Goal: Transaction & Acquisition: Purchase product/service

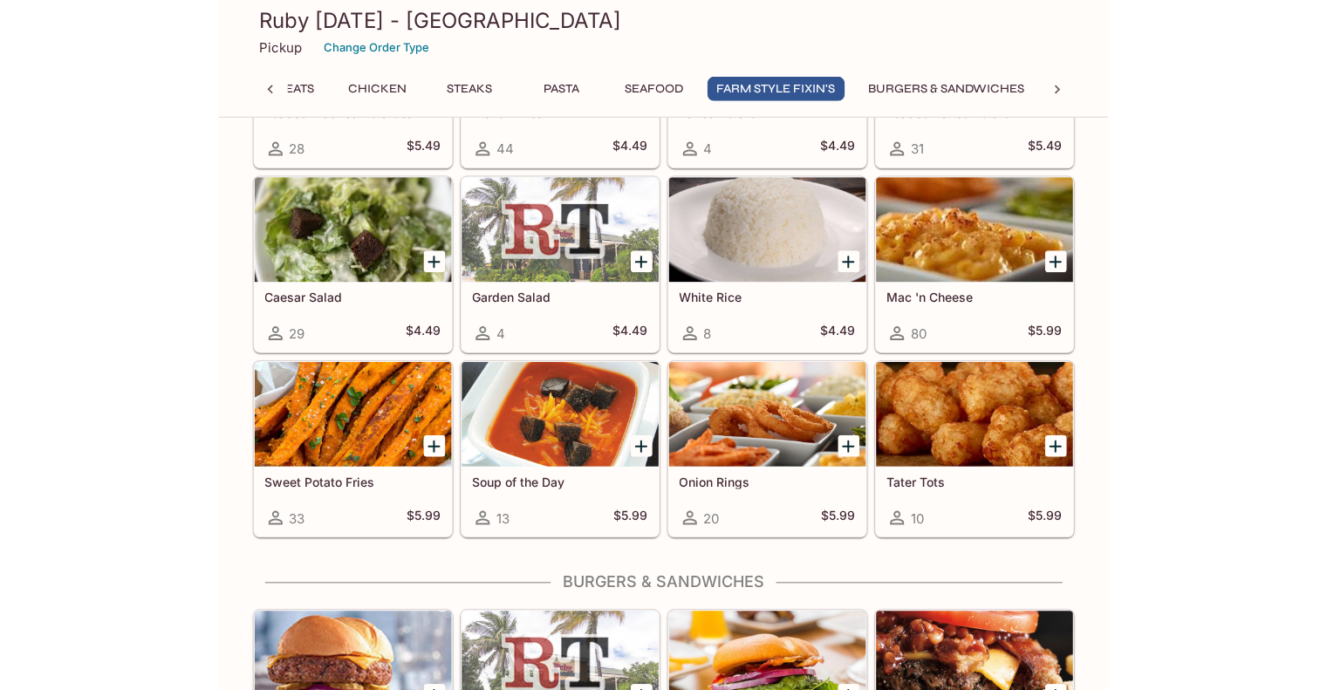
scroll to position [4362, 0]
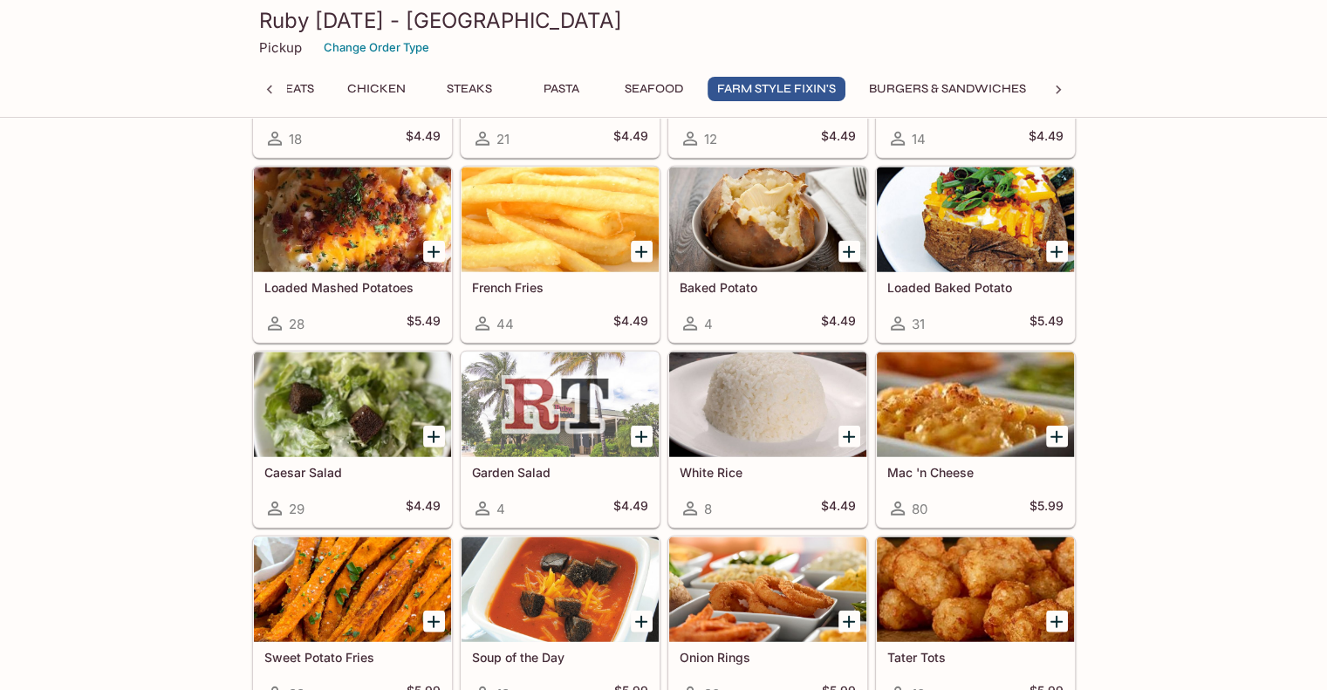
click at [890, 86] on button "Burgers & Sandwiches" at bounding box center [947, 89] width 176 height 24
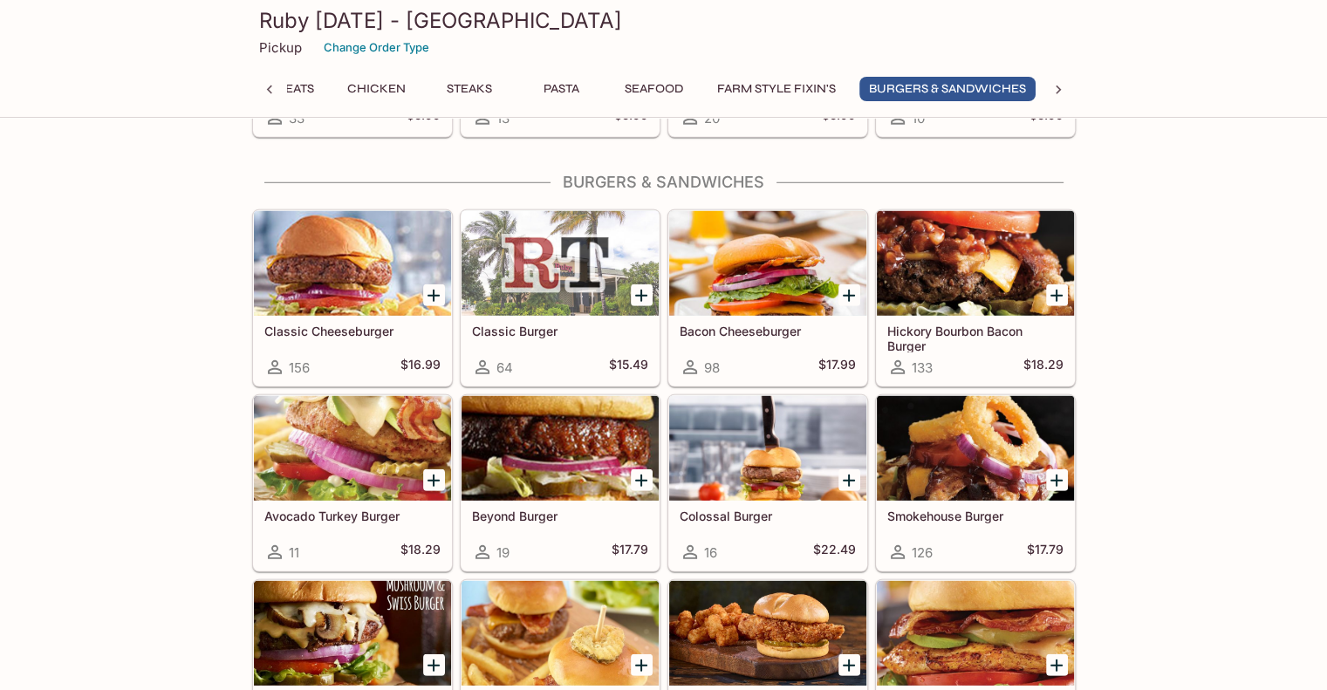
scroll to position [4946, 0]
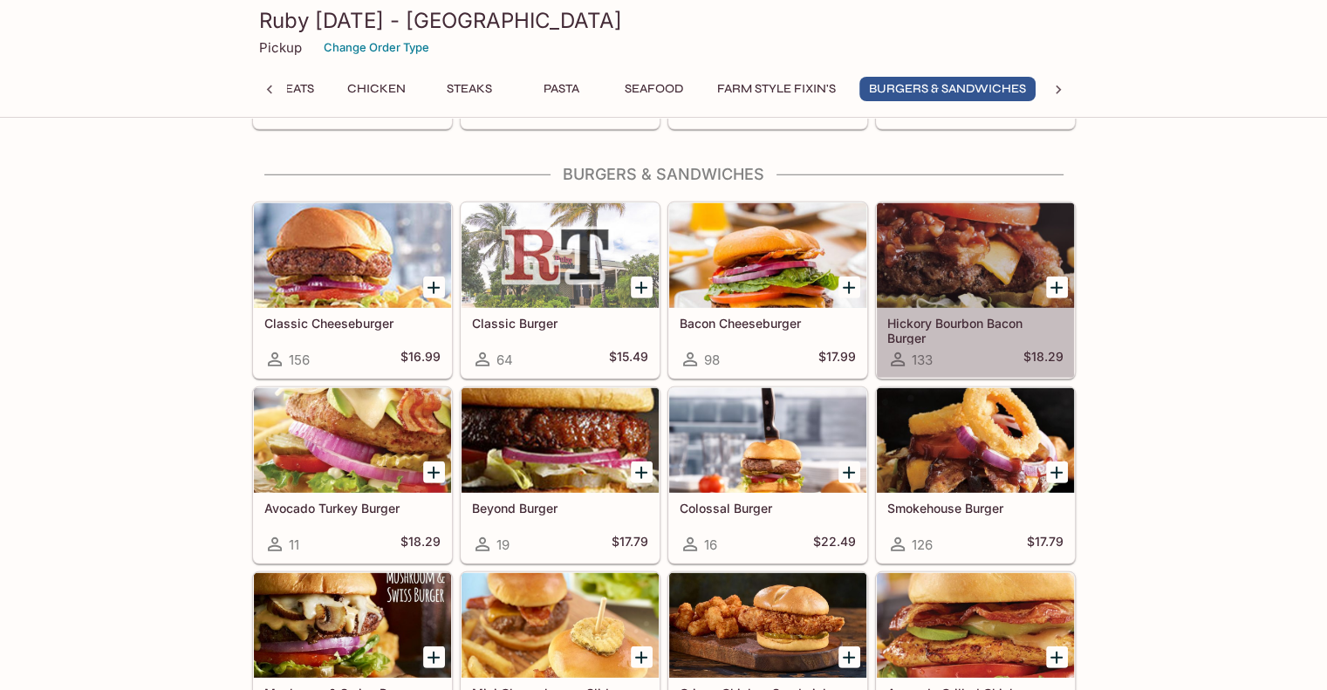
click at [890, 233] on div at bounding box center [975, 255] width 197 height 105
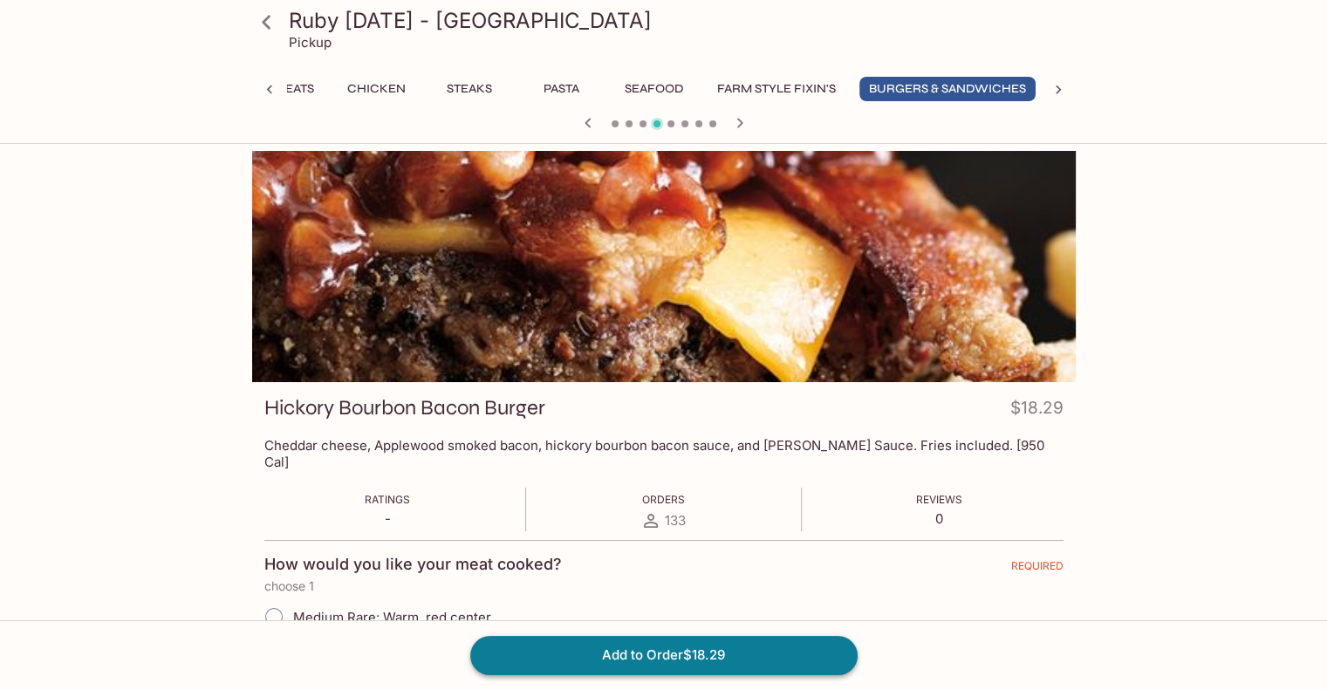
scroll to position [0, 695]
click at [797, 663] on button "Add to Order $18.29" at bounding box center [663, 655] width 387 height 38
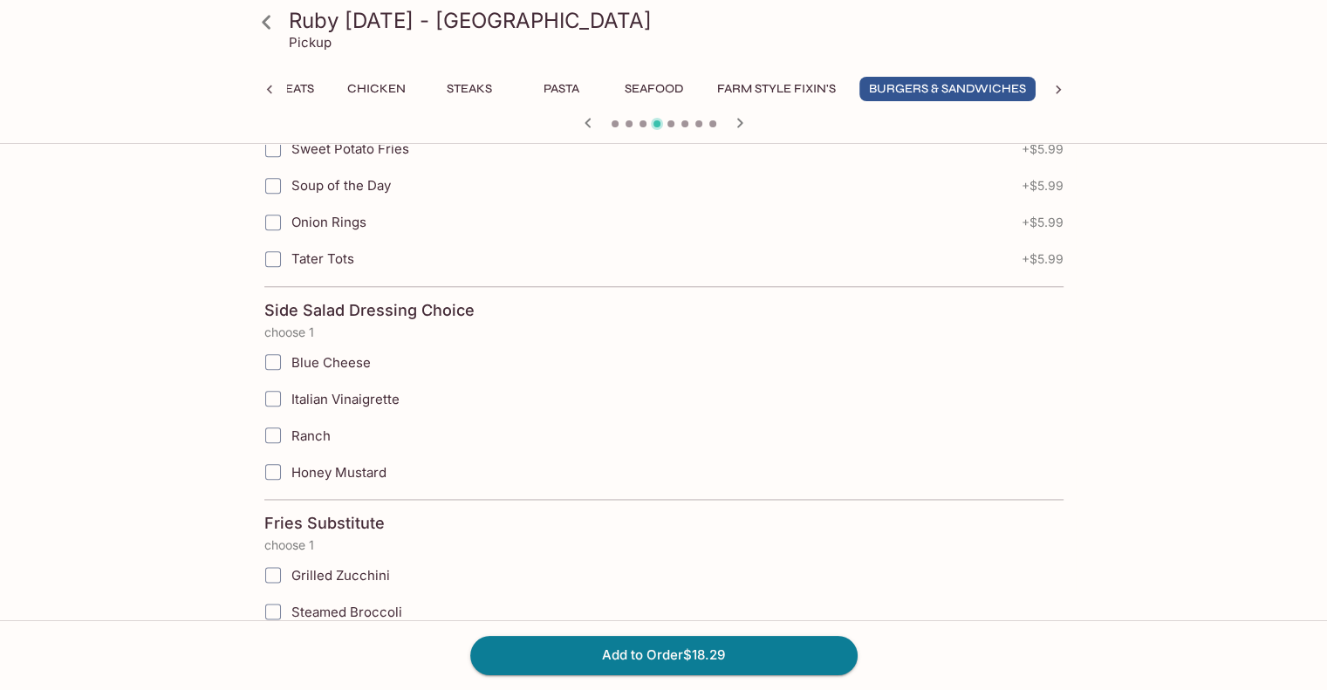
scroll to position [3906, 0]
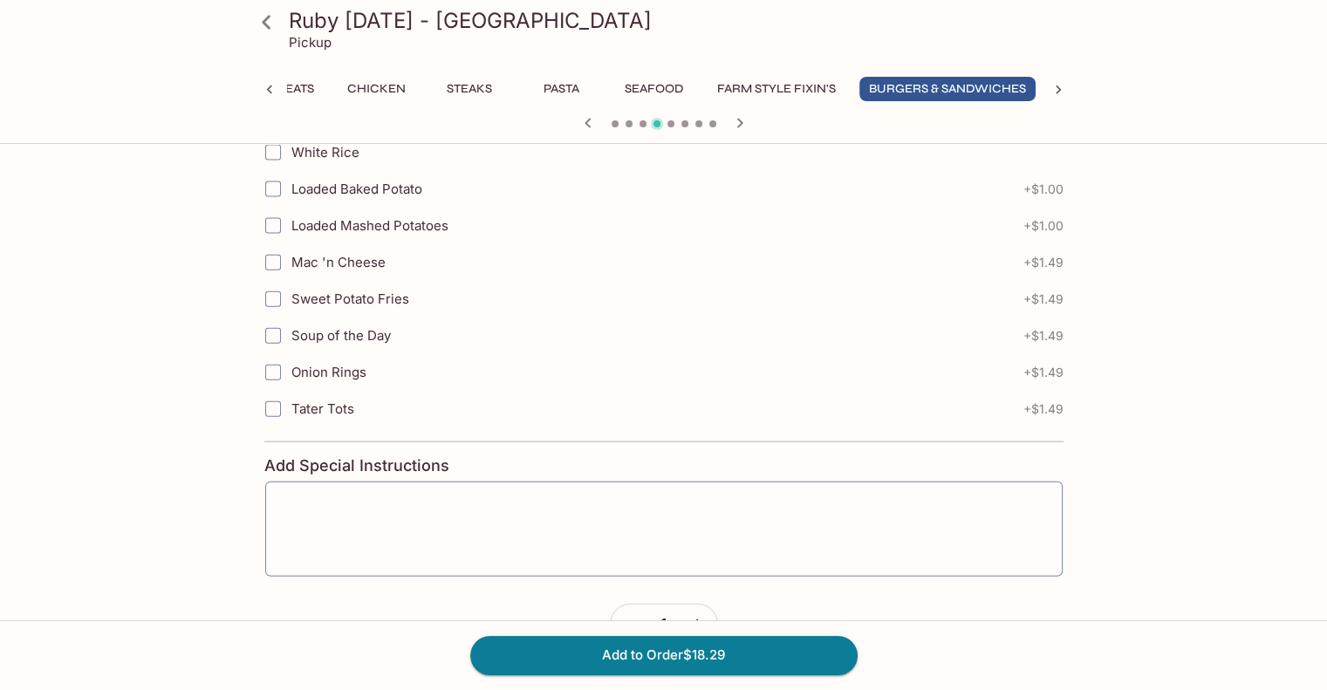
click at [265, 19] on icon at bounding box center [266, 22] width 9 height 14
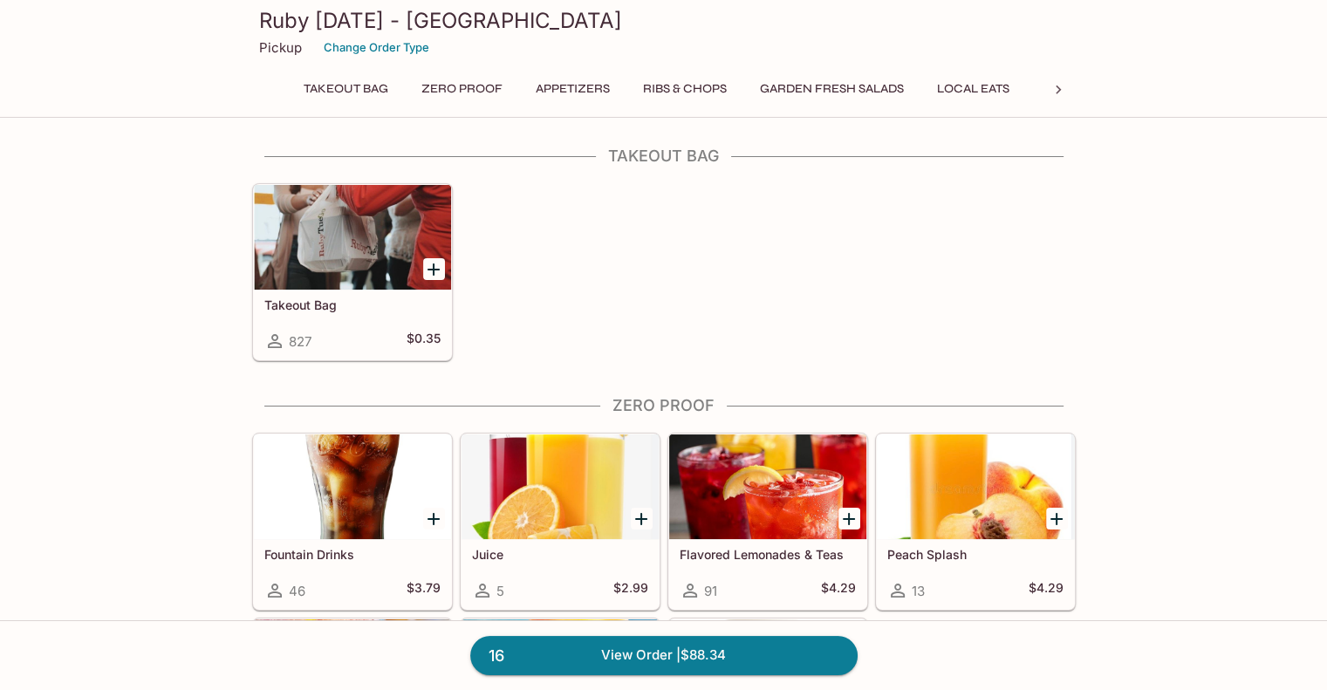
click at [275, 44] on p "Pickup" at bounding box center [280, 47] width 43 height 17
click at [371, 50] on button "Change Order Type" at bounding box center [376, 47] width 121 height 27
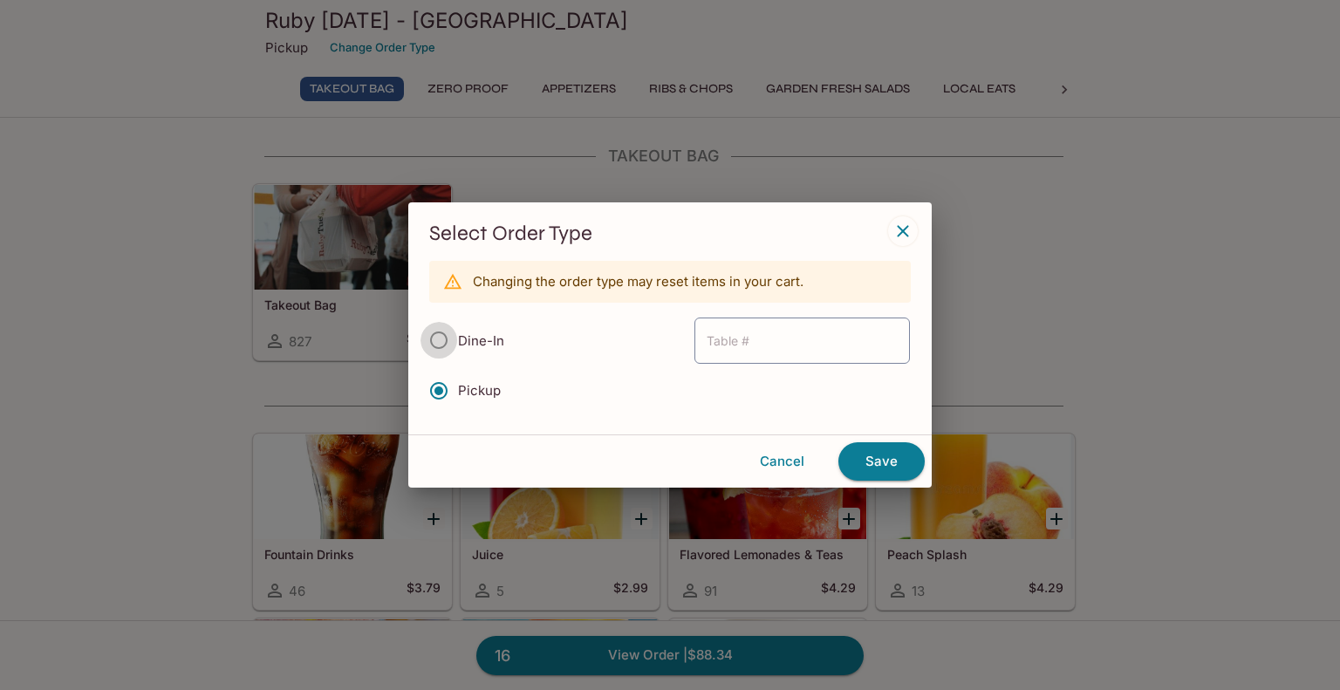
click at [456, 351] on input "Dine-In" at bounding box center [438, 340] width 37 height 37
radio input "true"
click at [783, 472] on button "Cancel" at bounding box center [782, 461] width 99 height 37
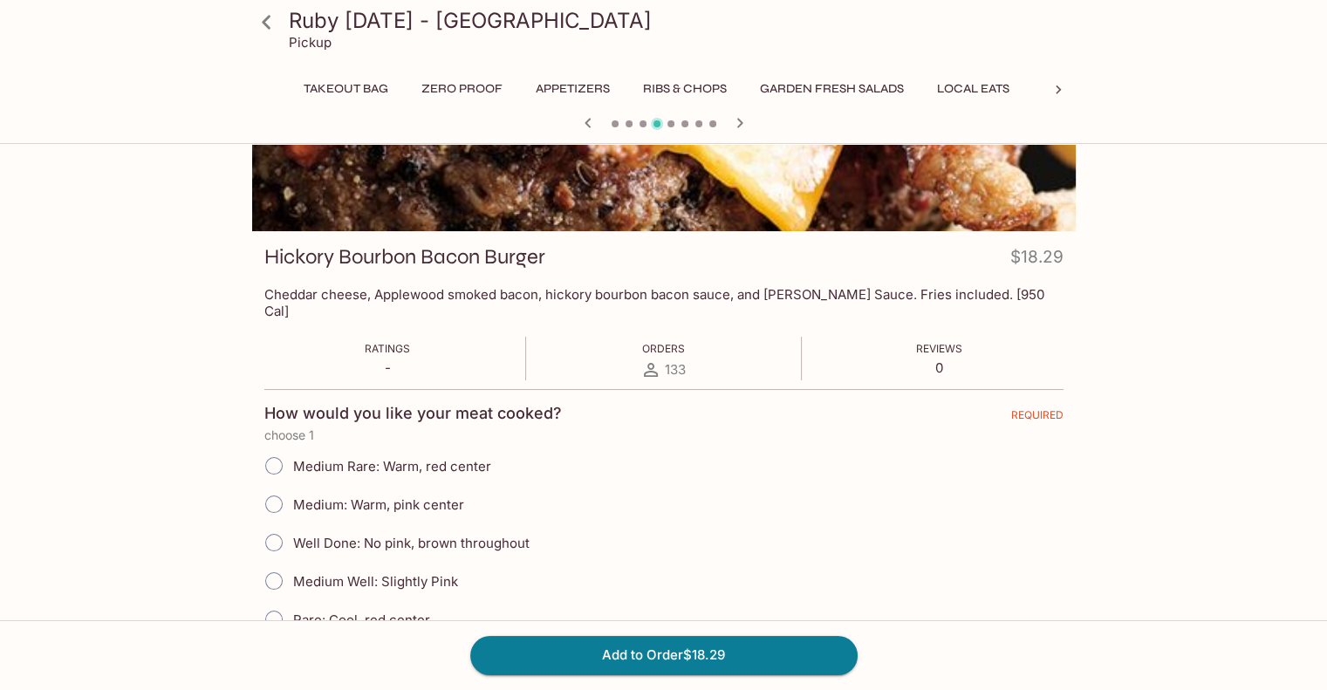
scroll to position [0, 695]
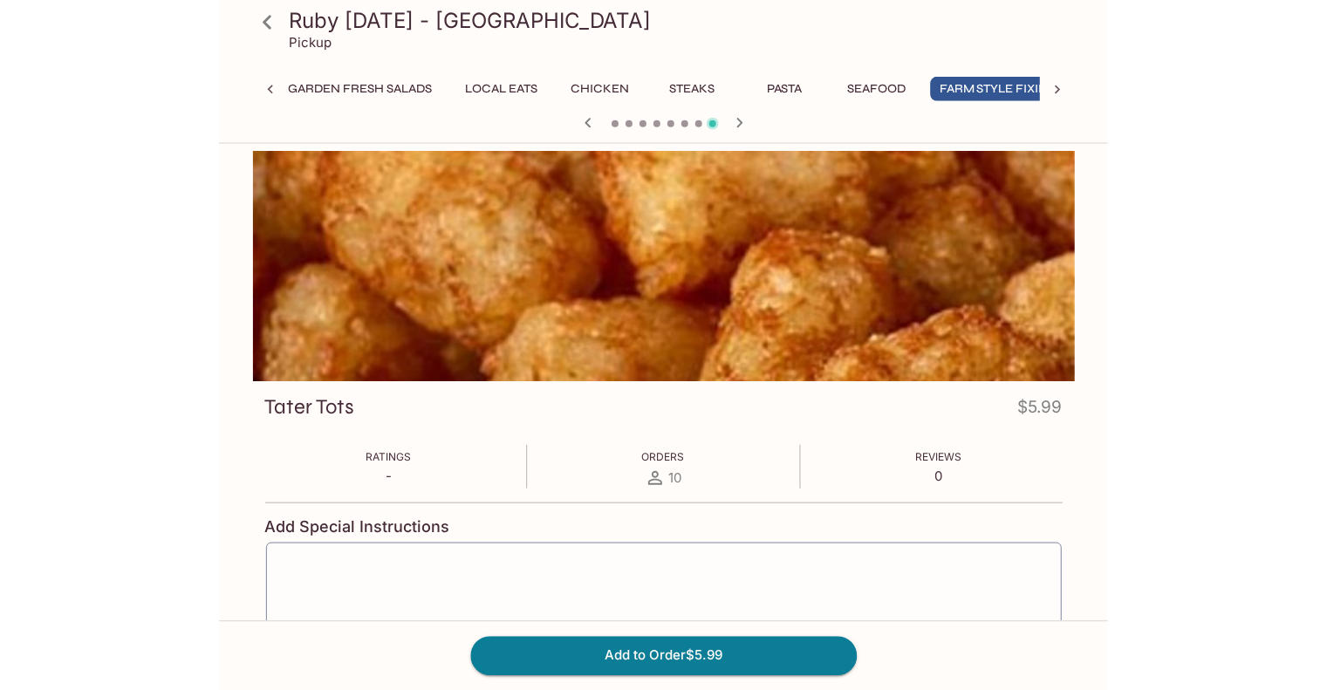
scroll to position [0, 505]
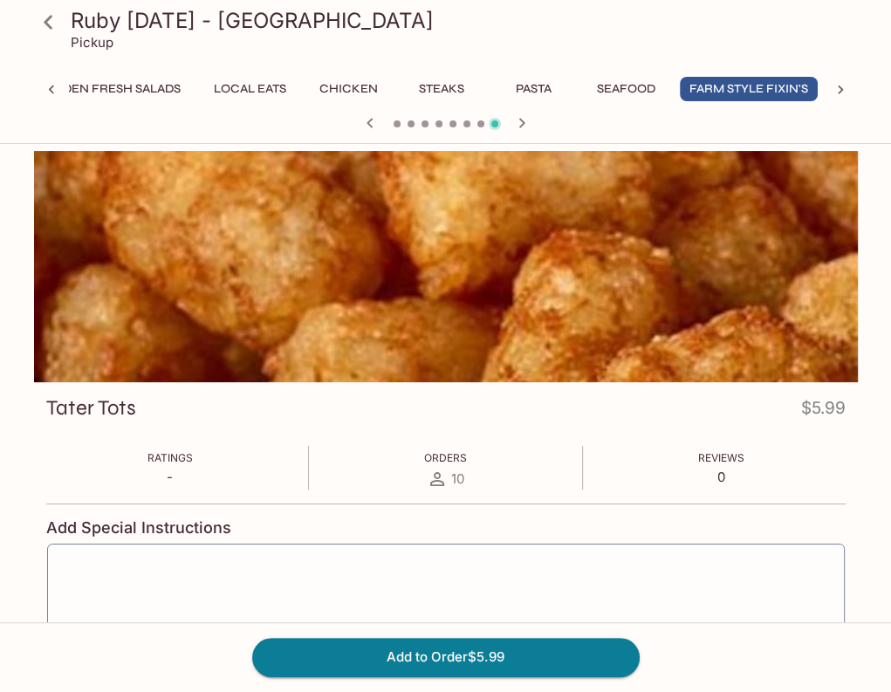
click at [445, 481] on icon at bounding box center [437, 478] width 21 height 21
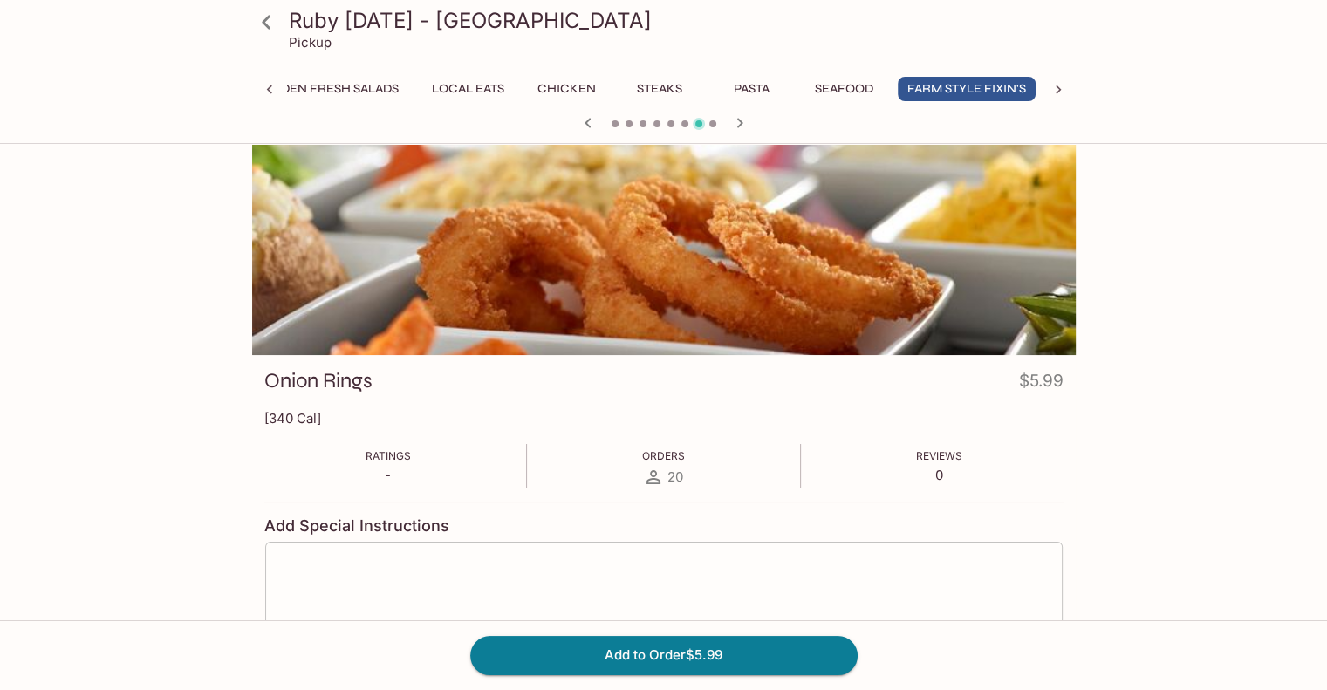
scroll to position [151, 0]
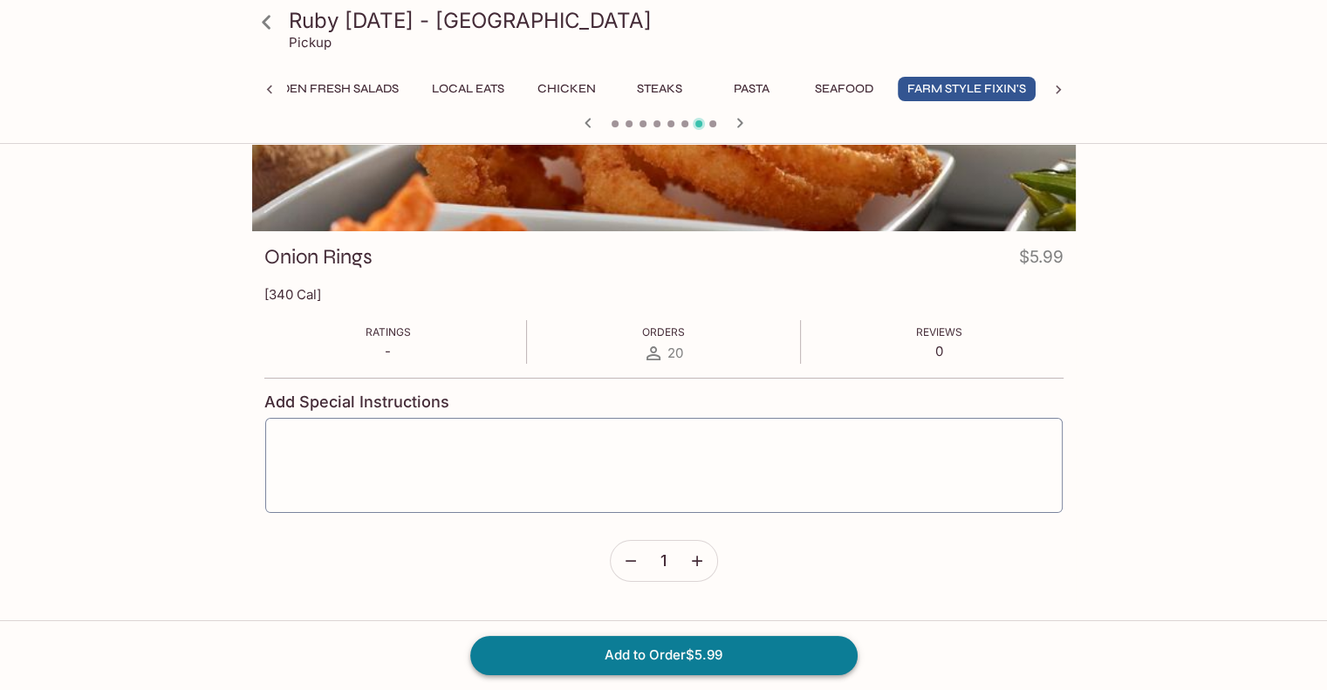
click at [669, 647] on button "Add to Order $5.99" at bounding box center [663, 655] width 387 height 38
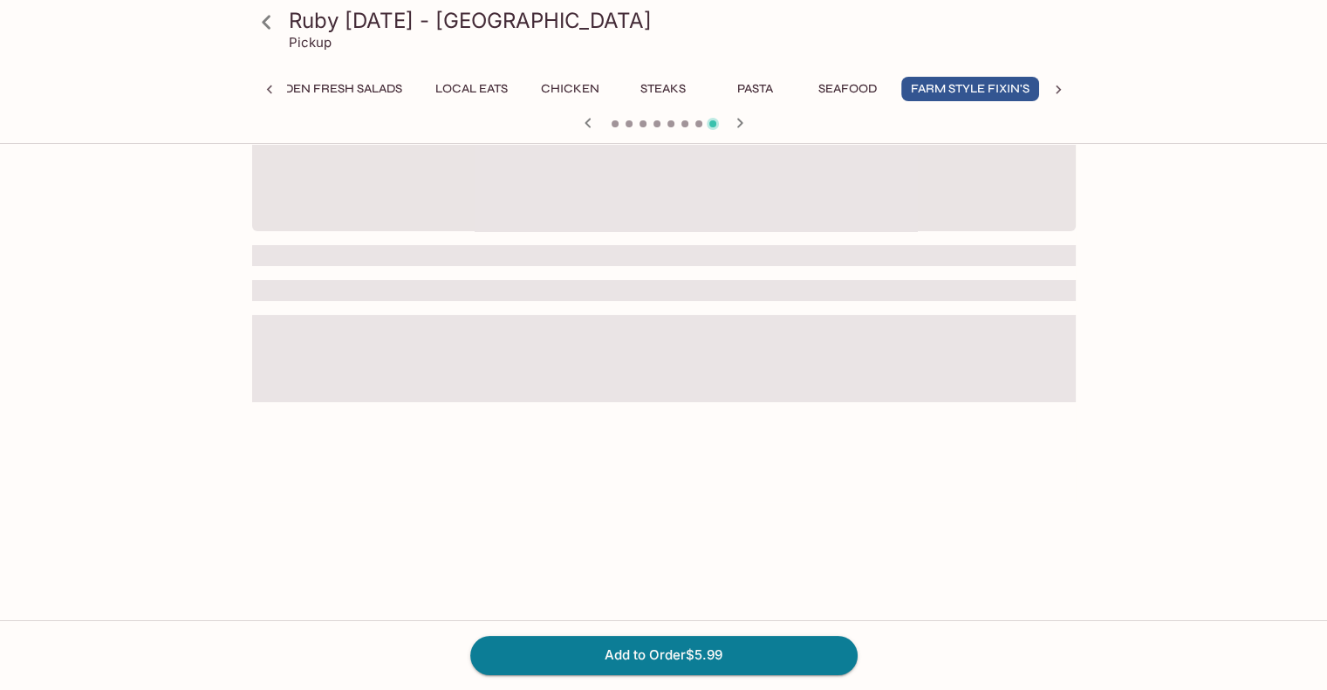
scroll to position [0, 505]
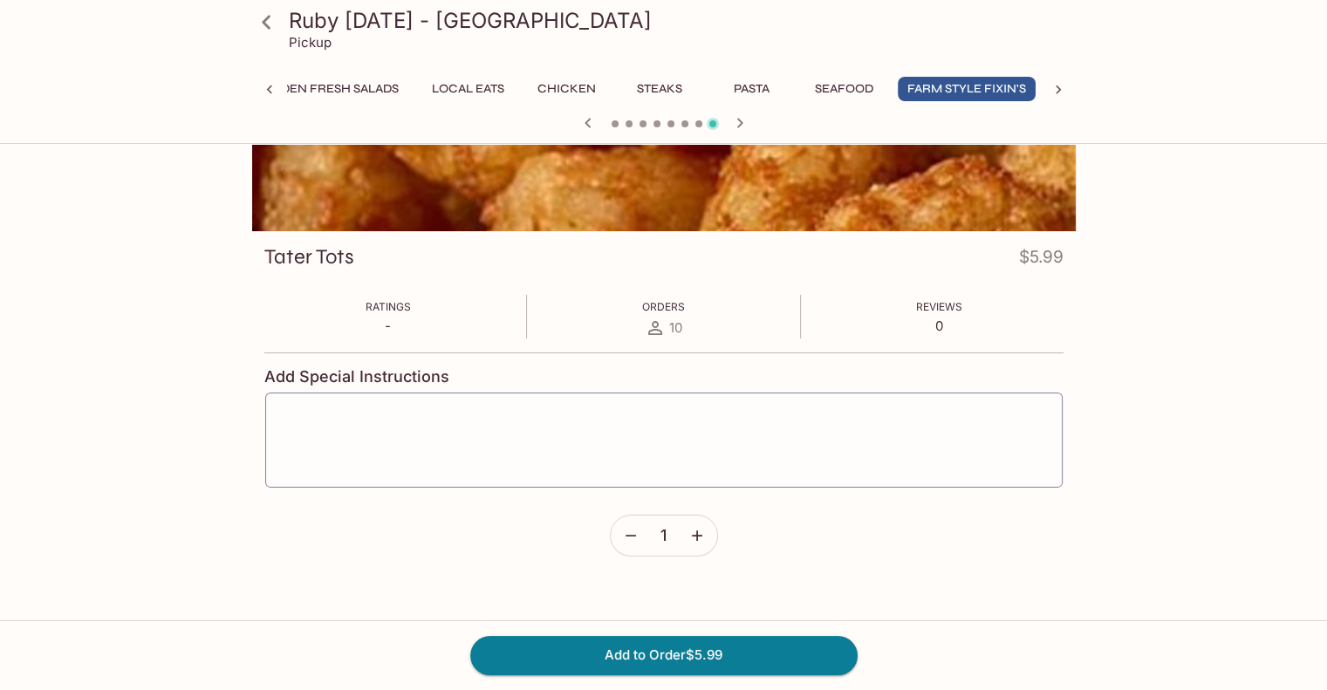
click at [695, 533] on icon "button" at bounding box center [696, 535] width 17 height 17
click at [743, 638] on button "Add to Order $29.95" at bounding box center [663, 655] width 387 height 38
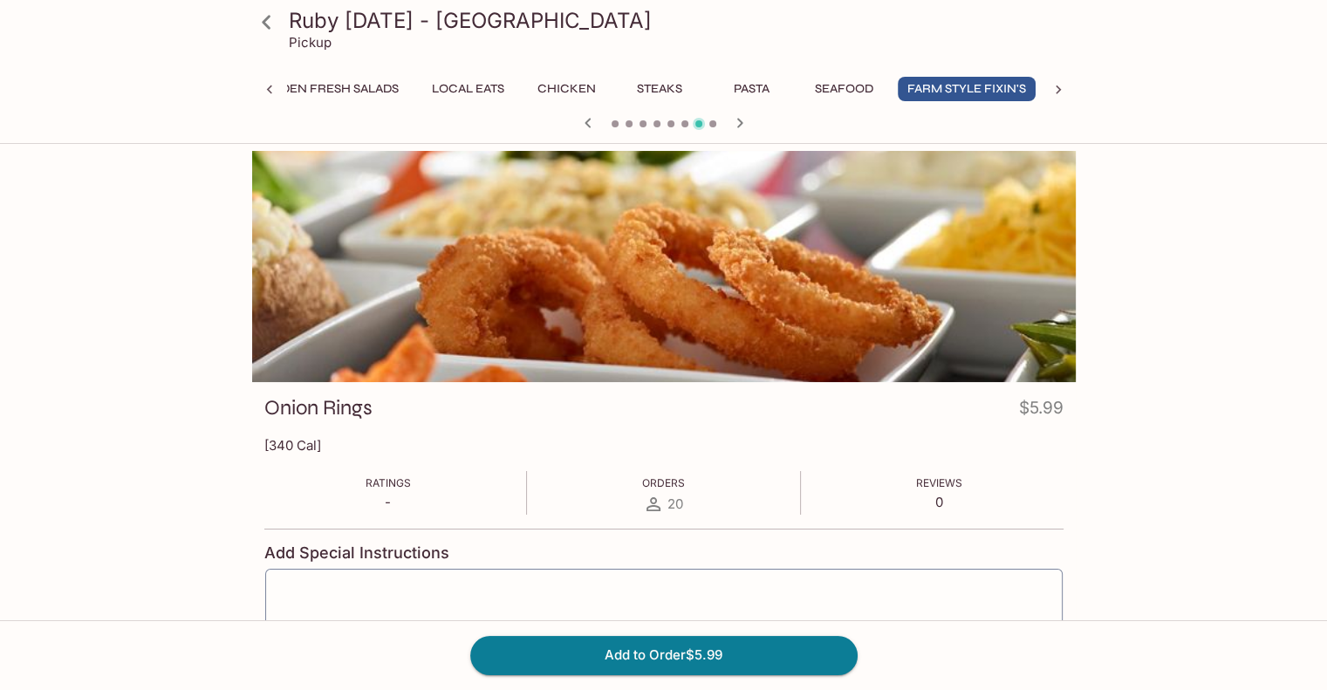
scroll to position [151, 0]
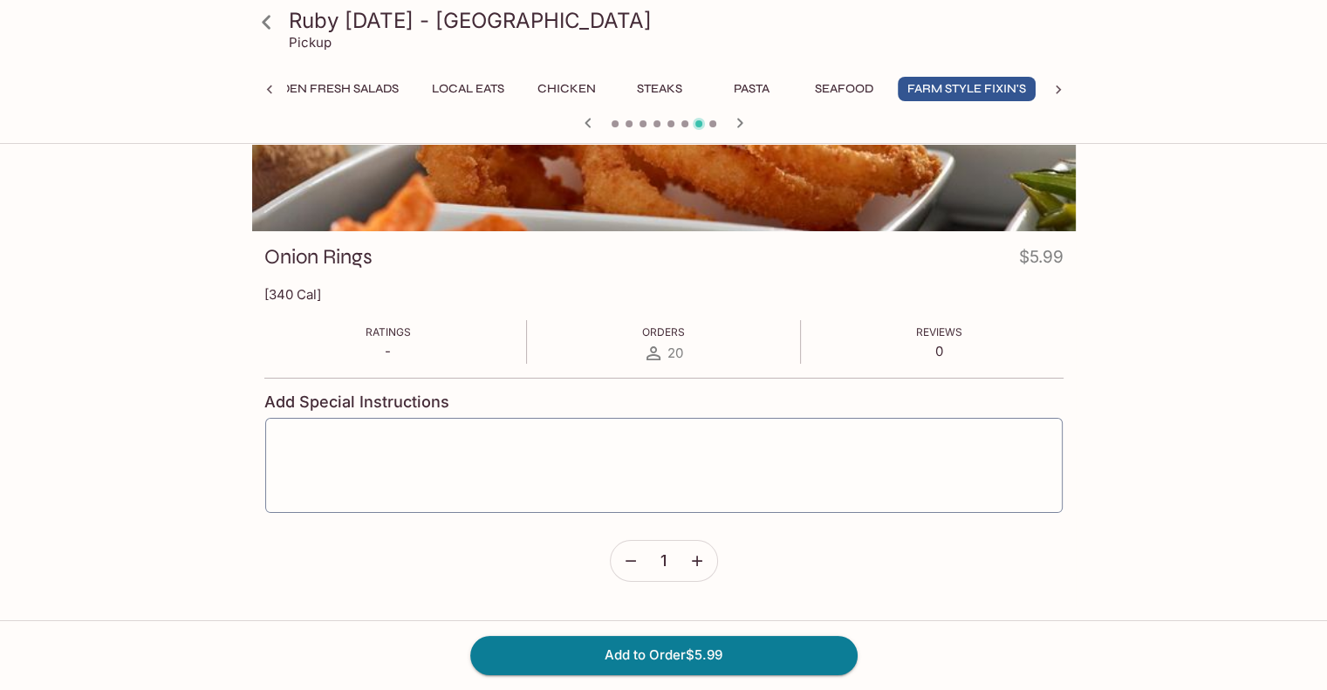
click at [688, 564] on icon "button" at bounding box center [696, 560] width 17 height 17
click at [688, 568] on icon "button" at bounding box center [696, 560] width 17 height 17
click at [687, 571] on button "button" at bounding box center [696, 561] width 40 height 40
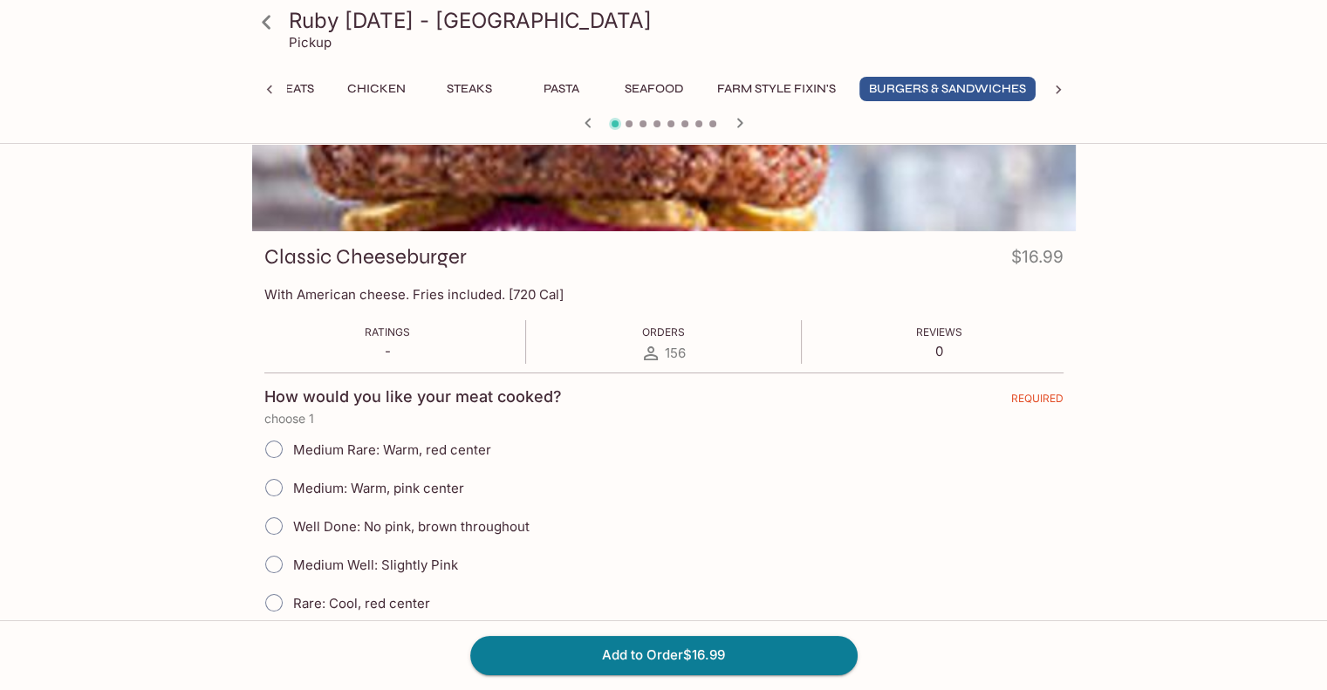
scroll to position [0, 0]
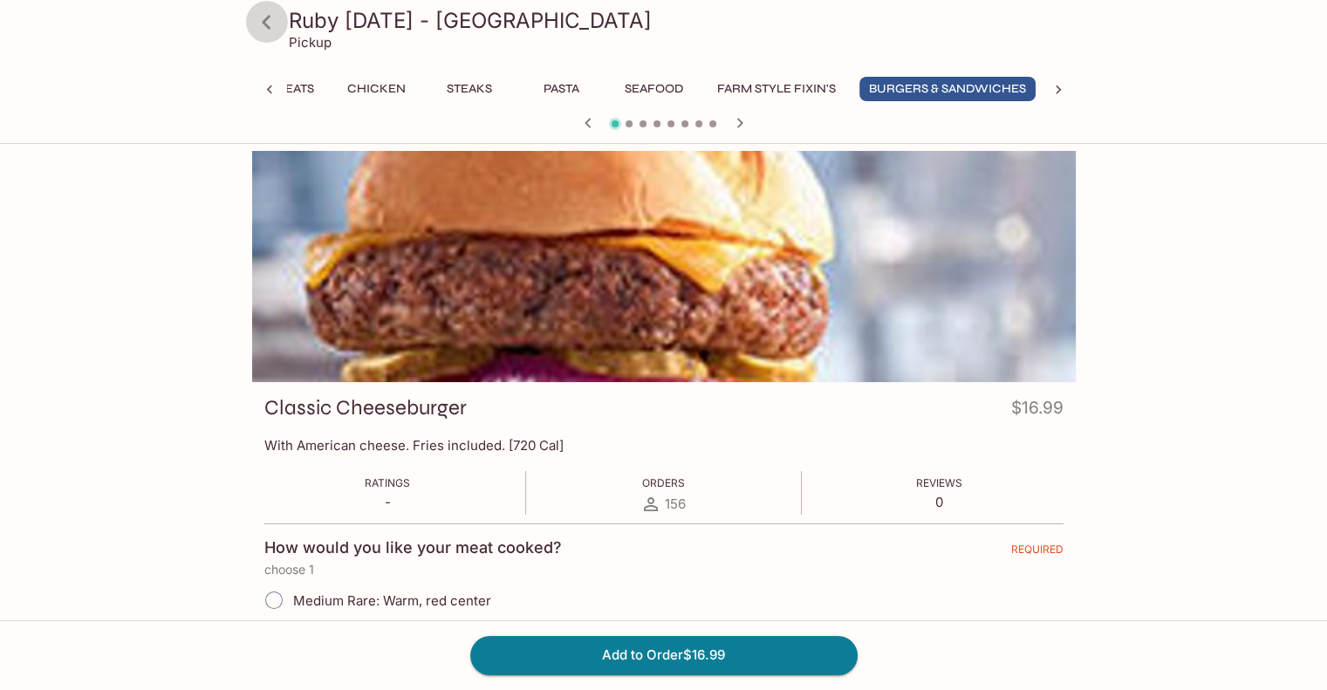
click at [263, 30] on icon at bounding box center [266, 22] width 31 height 31
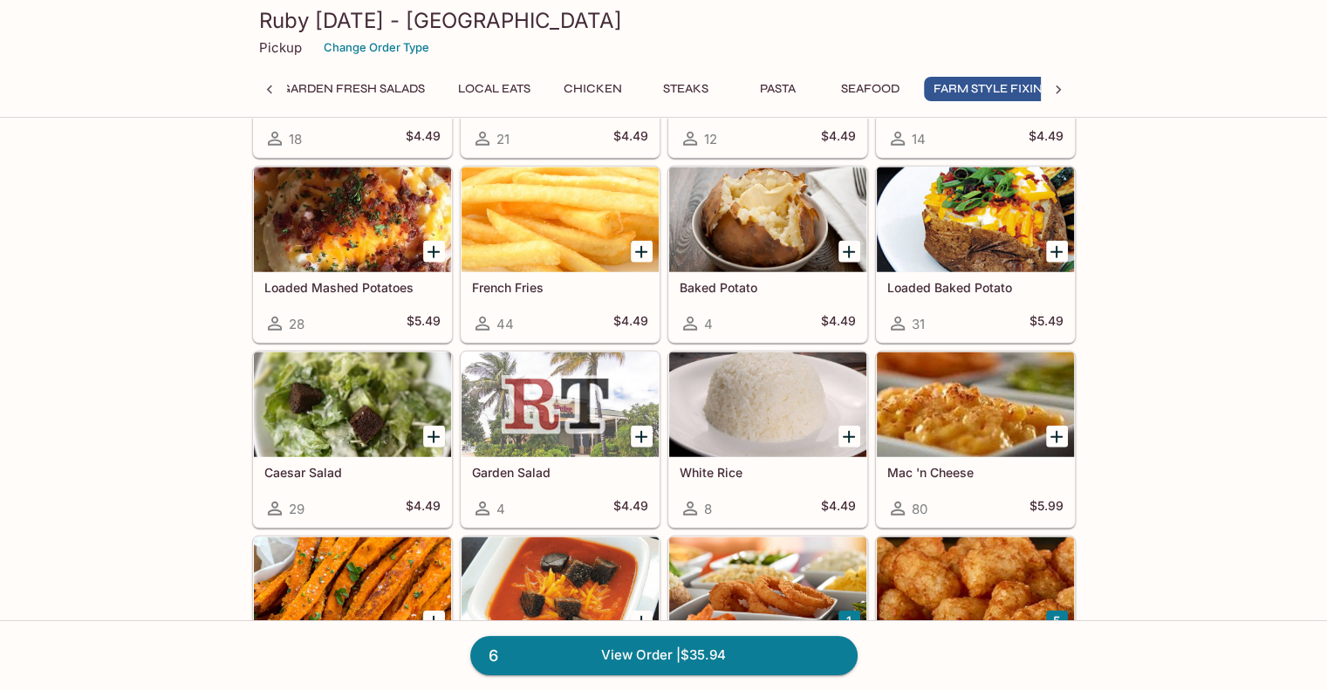
scroll to position [0, 505]
click at [890, 539] on div at bounding box center [975, 589] width 197 height 105
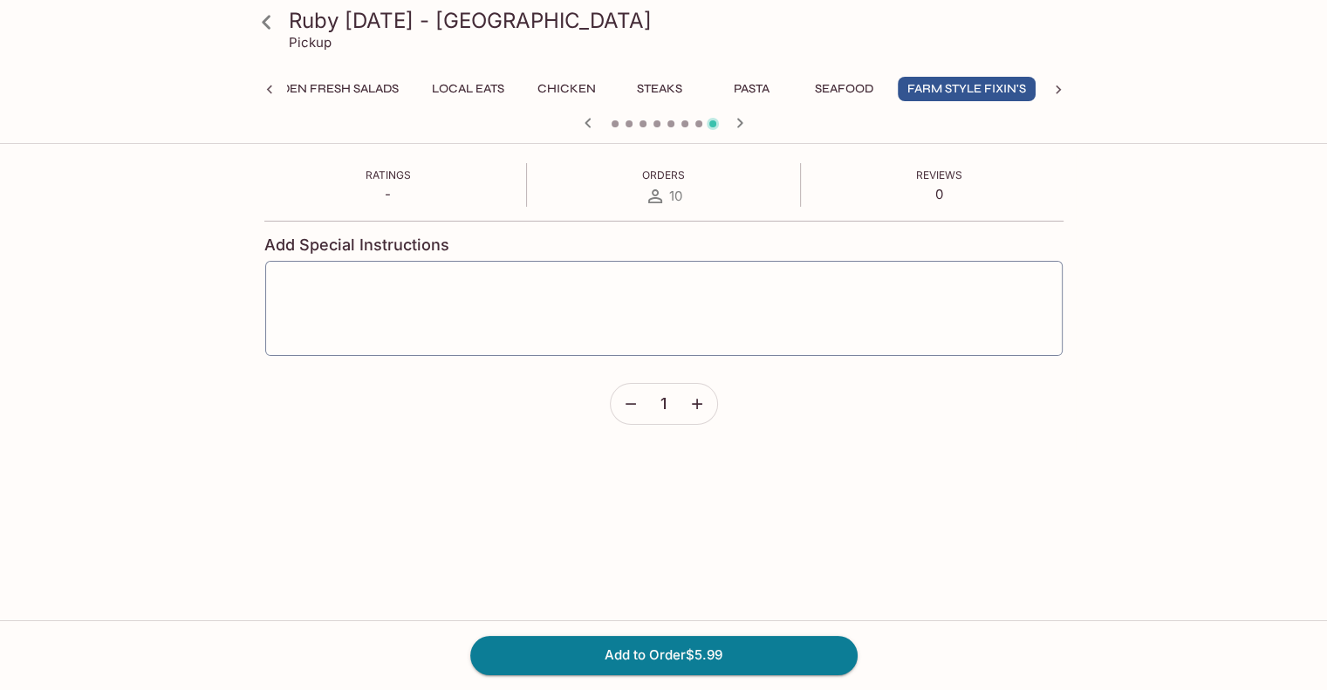
scroll to position [349, 0]
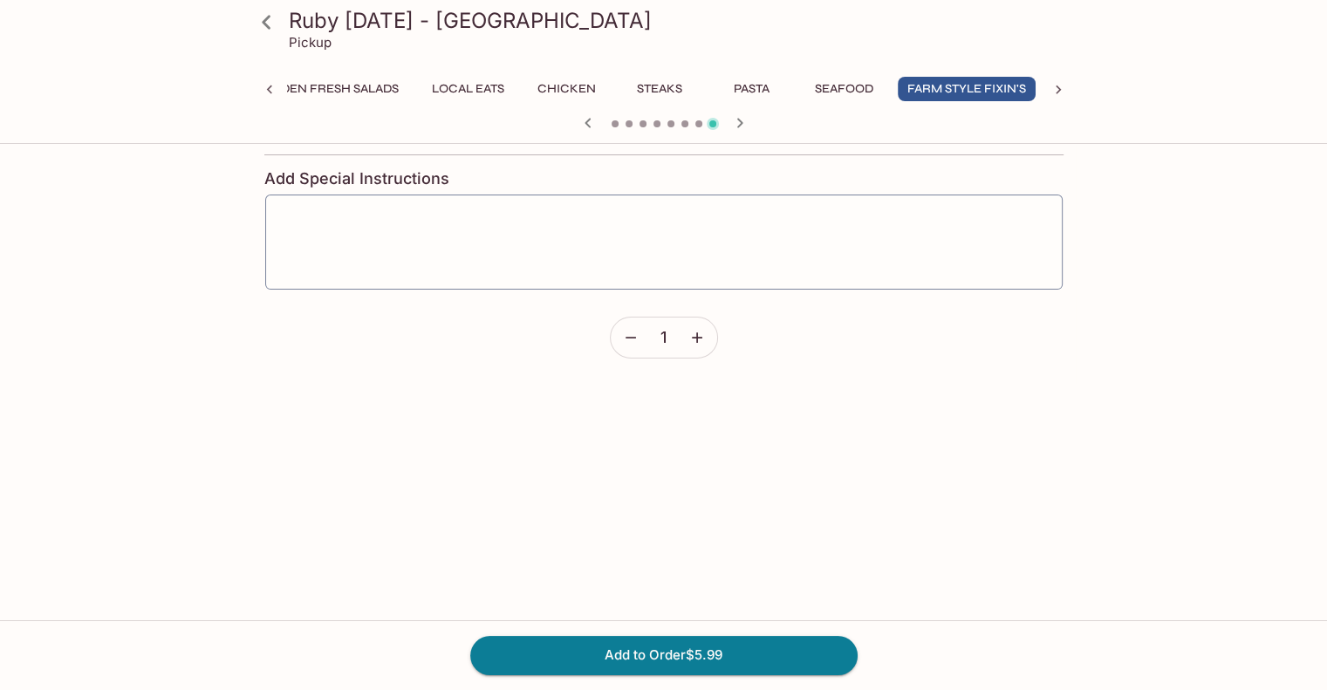
click at [703, 349] on button "button" at bounding box center [697, 338] width 40 height 40
drag, startPoint x: 703, startPoint y: 349, endPoint x: 749, endPoint y: 442, distance: 104.2
click at [706, 355] on button "button" at bounding box center [697, 338] width 40 height 40
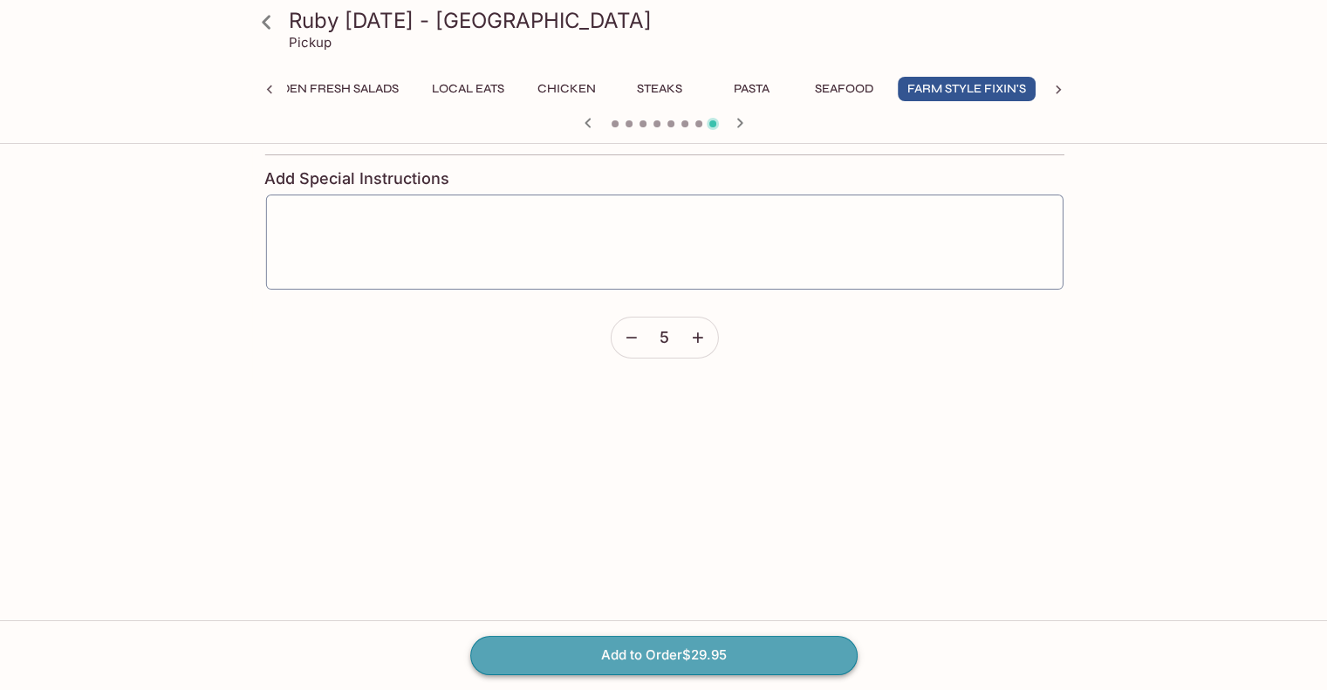
click at [808, 653] on button "Add to Order $29.95" at bounding box center [663, 655] width 387 height 38
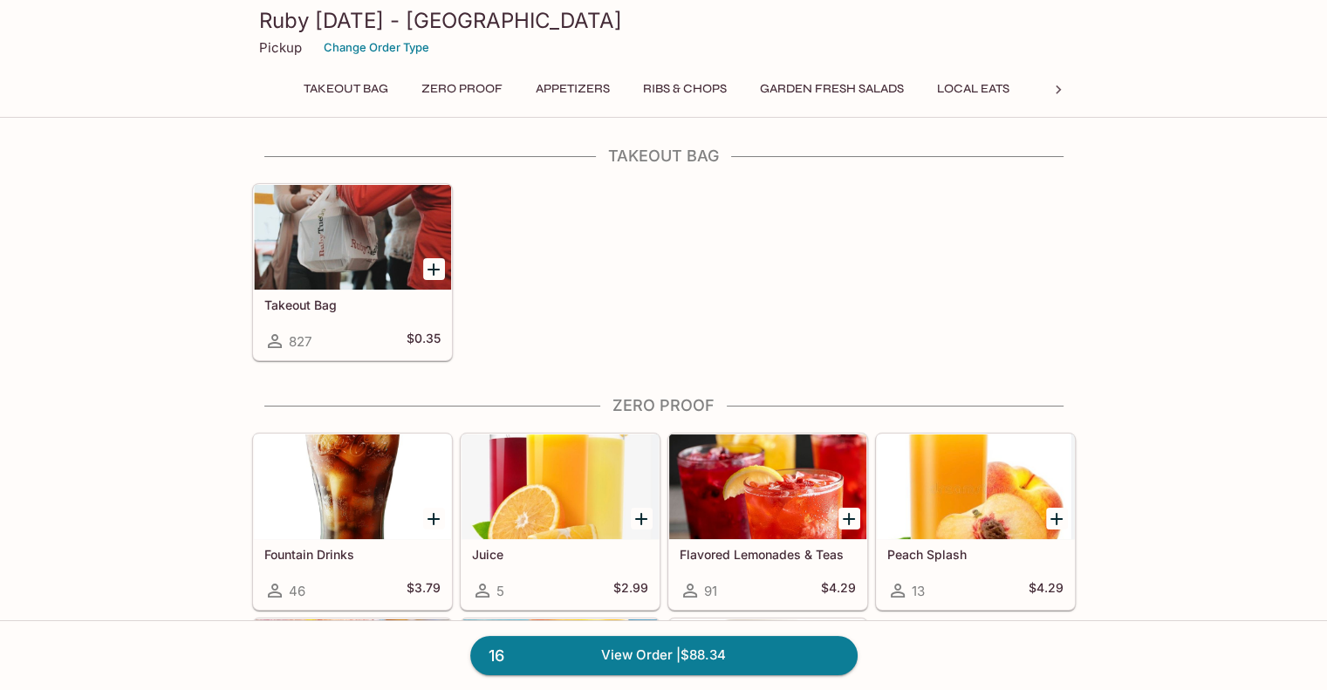
click at [275, 50] on p "Pickup" at bounding box center [280, 47] width 43 height 17
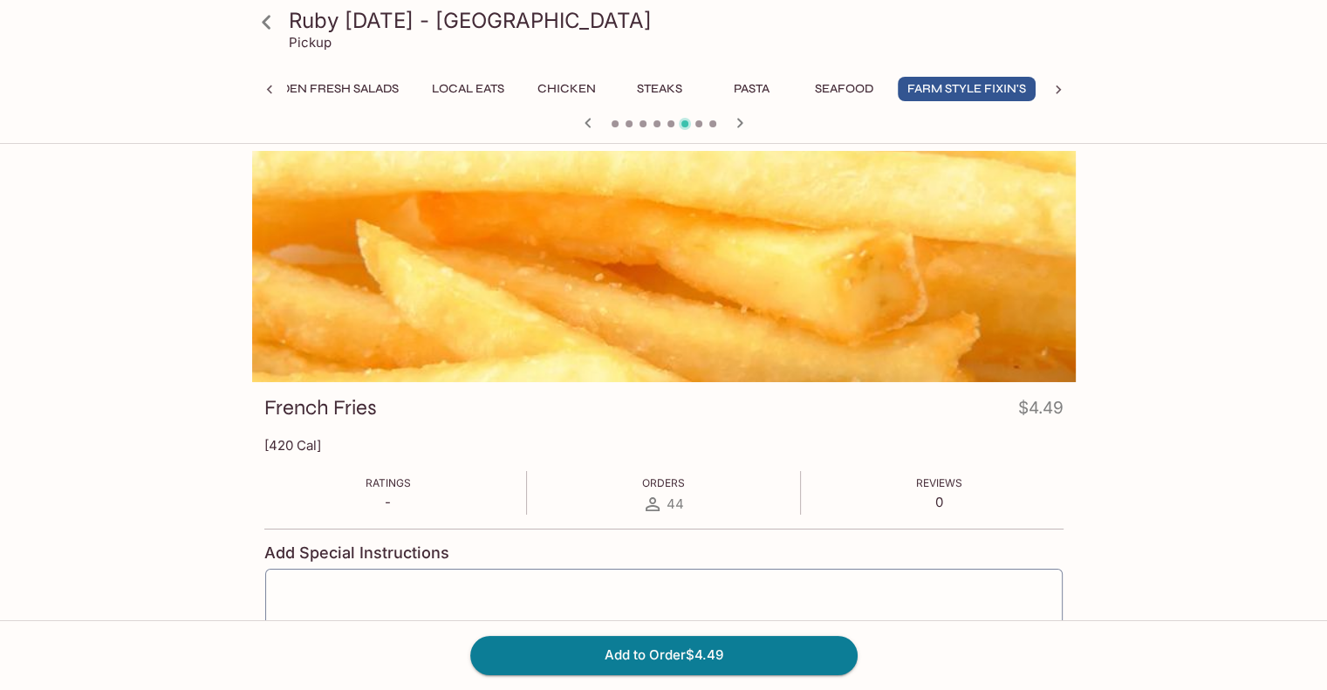
scroll to position [151, 0]
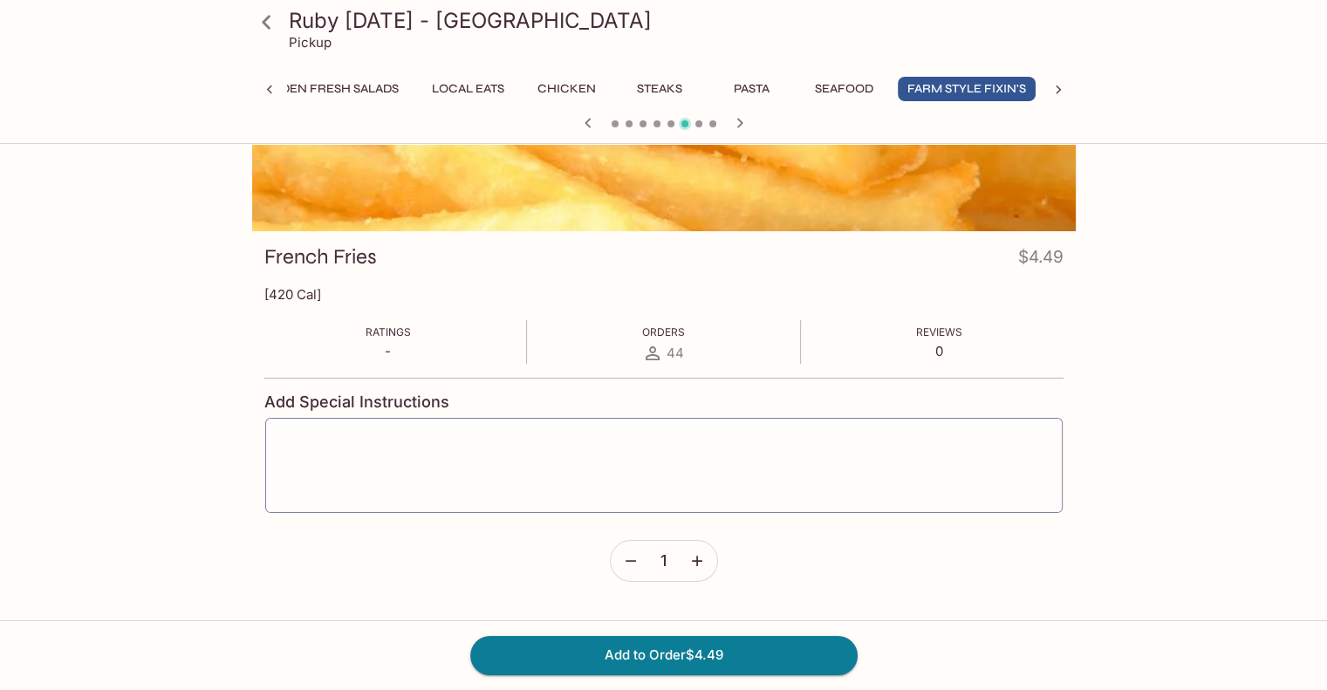
click at [693, 560] on icon "button" at bounding box center [697, 561] width 10 height 10
click at [693, 635] on div "Add to Order $22.45" at bounding box center [663, 655] width 1327 height 70
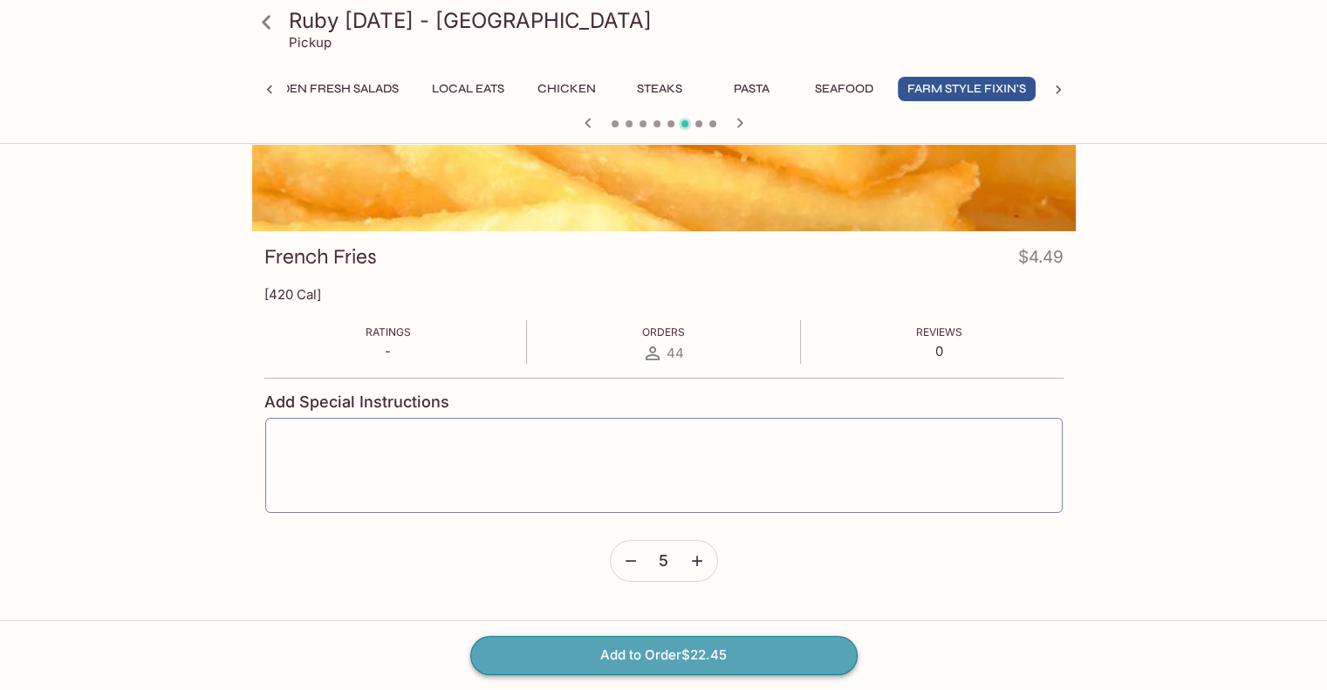
click at [694, 661] on button "Add to Order $22.45" at bounding box center [663, 655] width 387 height 38
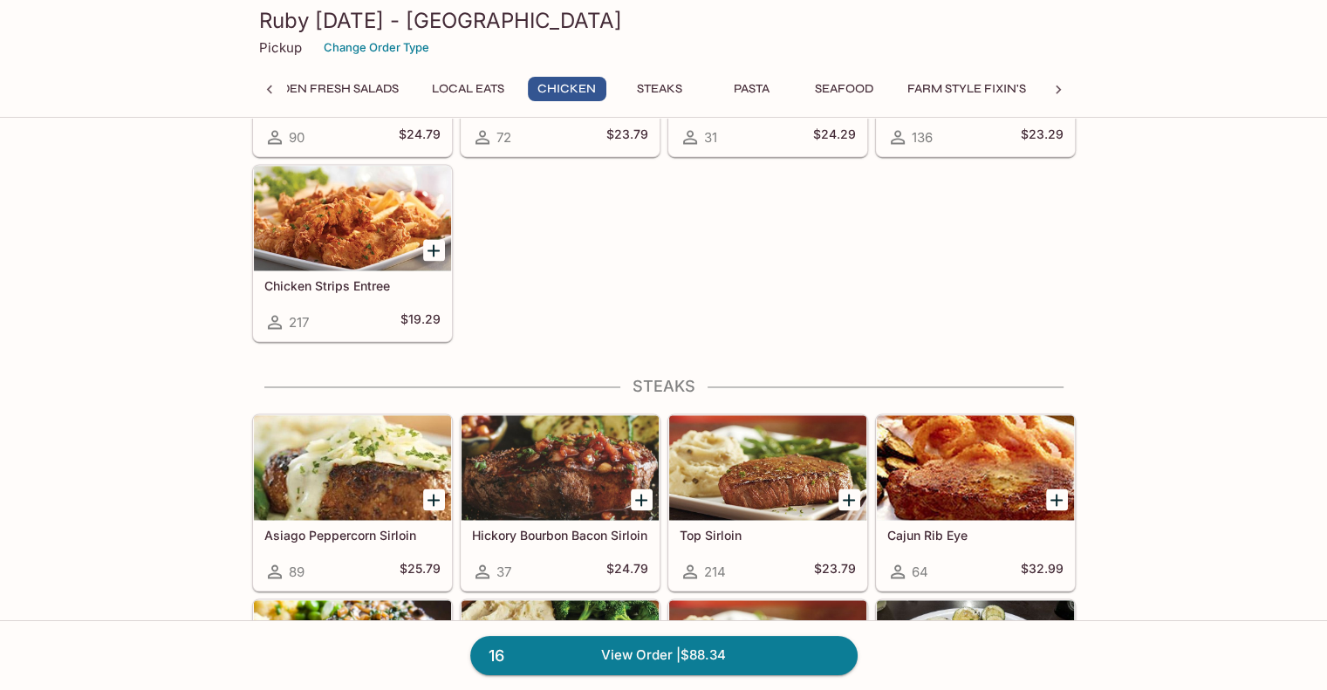
scroll to position [2617, 0]
